Goal: Complete application form

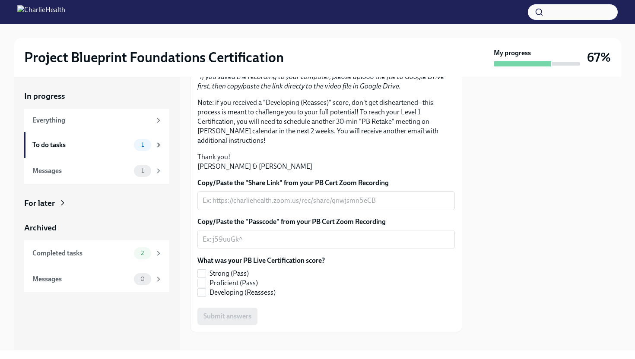
scroll to position [207, 0]
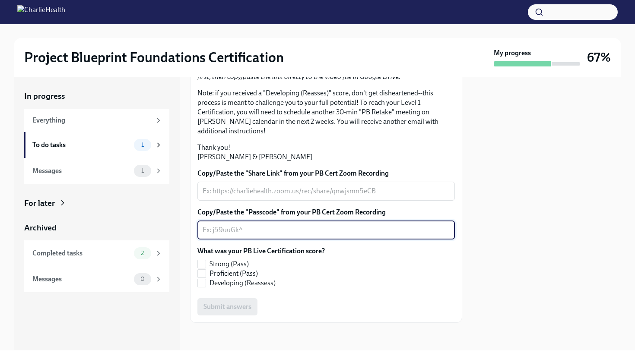
click at [239, 227] on textarea "Copy/Paste the "Passcode" from your PB Cert Zoom Recording" at bounding box center [325, 230] width 247 height 10
click at [203, 270] on input "Proficient (Pass)" at bounding box center [202, 274] width 8 height 8
checkbox input "true"
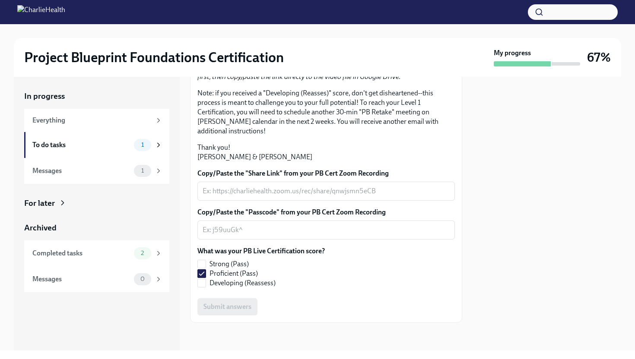
click at [242, 239] on div "Copy/Paste the "Share Link" from your PB Cert Zoom Recording x ​ Copy/Paste the…" at bounding box center [325, 242] width 257 height 147
click at [242, 234] on textarea "Copy/Paste the "Passcode" from your PB Cert Zoom Recording" at bounding box center [325, 230] width 247 height 10
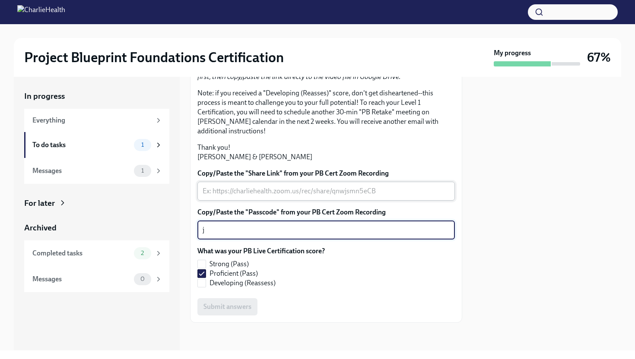
type textarea "j"
click at [236, 192] on textarea "Copy/Paste the "Share Link" from your PB Cert Zoom Recording" at bounding box center [325, 191] width 247 height 10
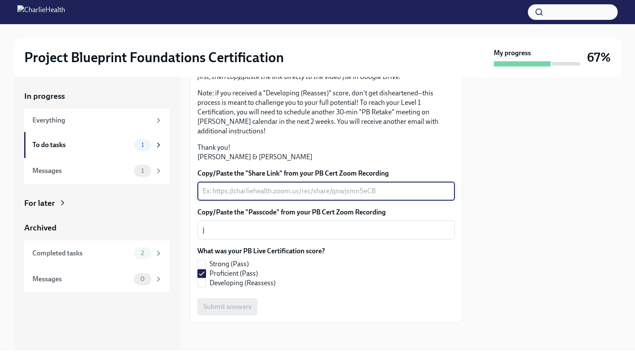
type textarea "j"
click at [234, 234] on textarea "j" at bounding box center [325, 230] width 247 height 10
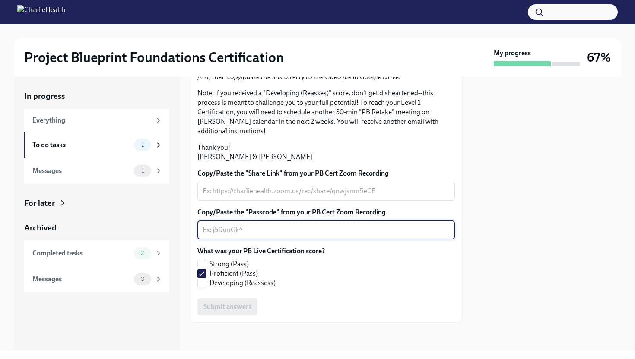
scroll to position [166, 0]
click at [242, 201] on div "x ​" at bounding box center [325, 191] width 257 height 19
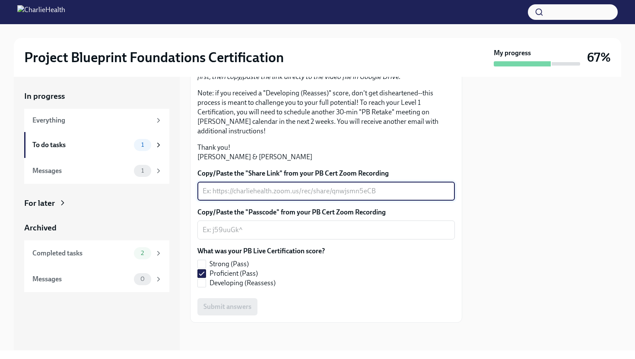
paste textarea "[URL][DOMAIN_NAME]"
type textarea "[URL][DOMAIN_NAME]"
click at [240, 235] on textarea "Copy/Paste the "Passcode" from your PB Cert Zoom Recording" at bounding box center [325, 230] width 247 height 10
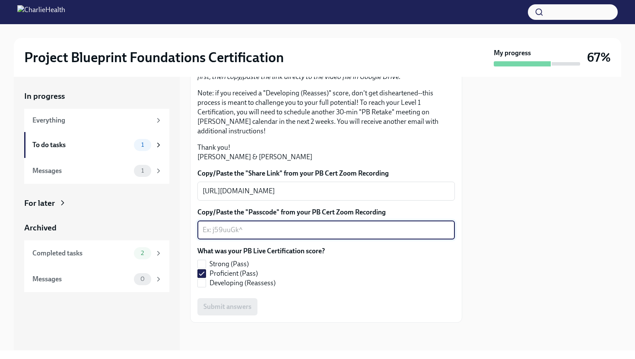
paste textarea "857 8549 9079"
type textarea "857 8549 9079"
click at [243, 305] on span "Submit answers" at bounding box center [227, 307] width 48 height 9
